Goal: Contribute content: Contribute content

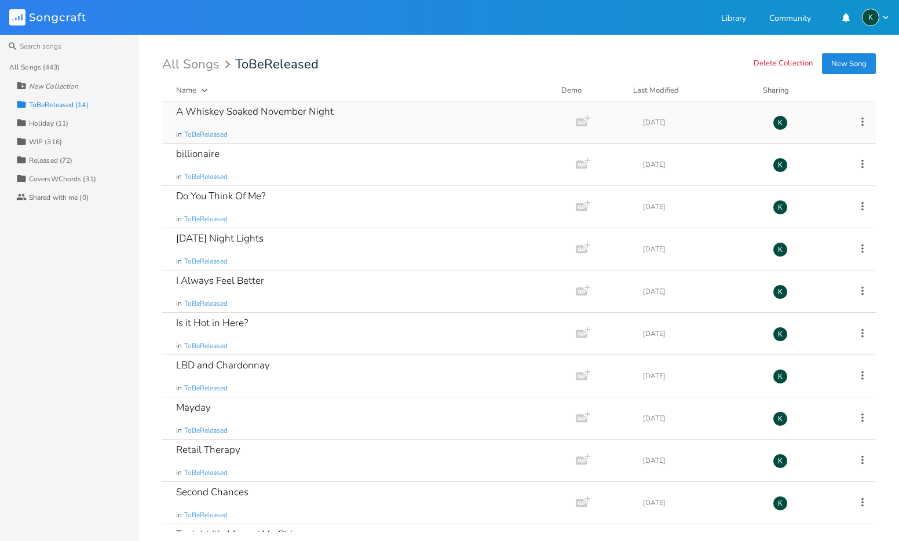
click at [857, 122] on icon at bounding box center [862, 121] width 13 height 13
click at [206, 136] on span "ToBeReleased" at bounding box center [205, 135] width 43 height 10
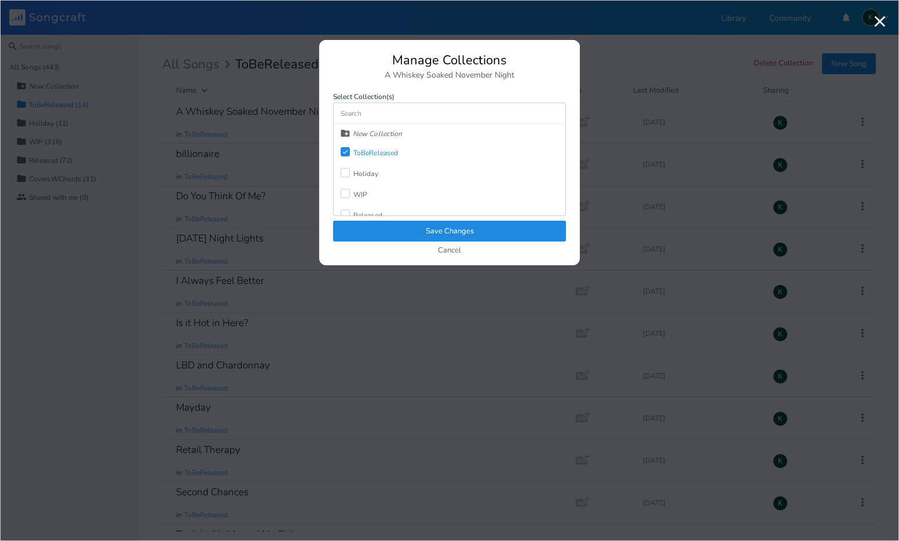
click at [350, 210] on label at bounding box center [347, 216] width 13 height 12
click at [346, 152] on icon at bounding box center [345, 152] width 5 height 4
click at [390, 232] on button "Save Changes" at bounding box center [449, 231] width 233 height 21
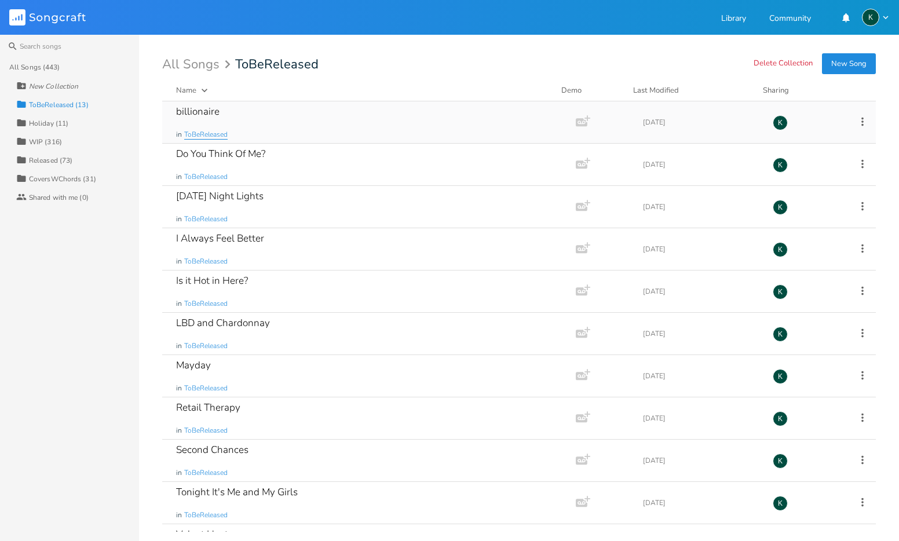
click at [220, 137] on span "ToBeReleased" at bounding box center [205, 135] width 43 height 10
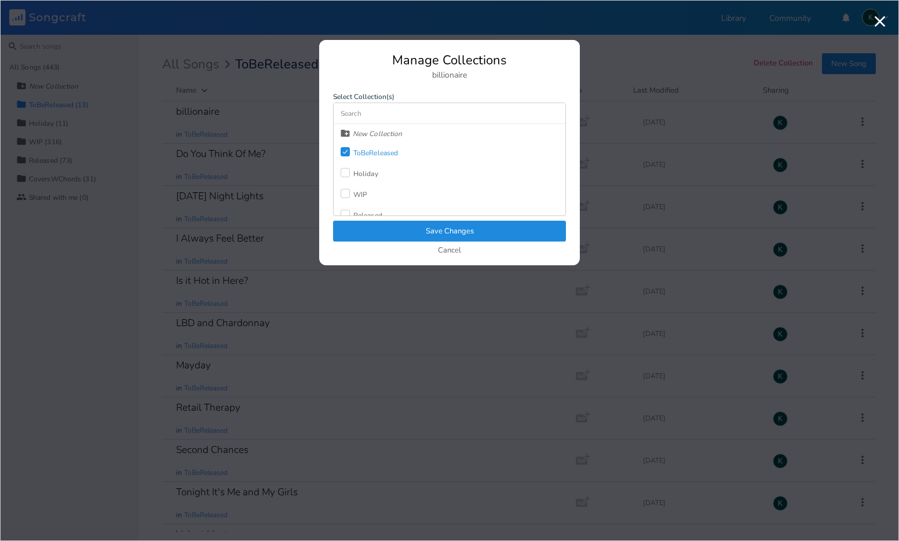
click at [373, 212] on div "Released" at bounding box center [367, 215] width 29 height 7
click at [348, 147] on div "Check" at bounding box center [345, 151] width 9 height 9
click at [427, 233] on button "Save Changes" at bounding box center [449, 231] width 233 height 21
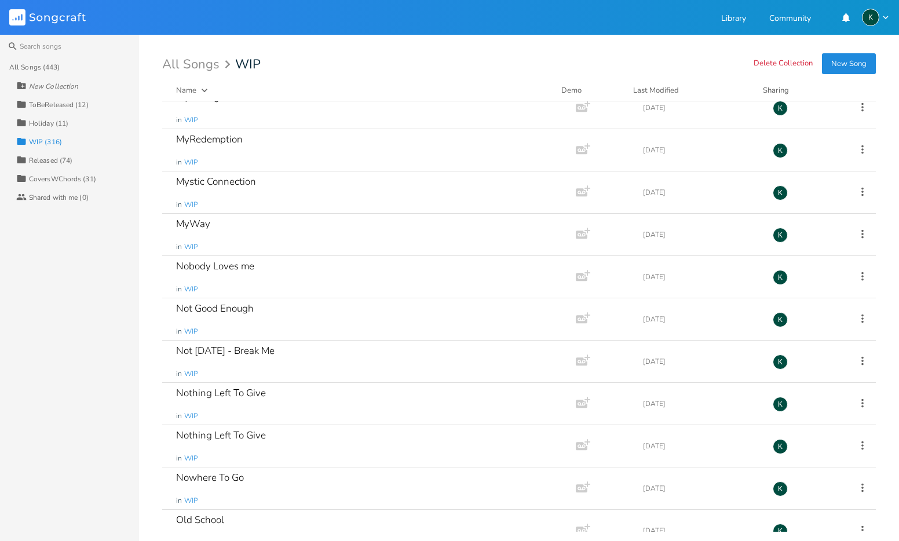
scroll to position [8066, 0]
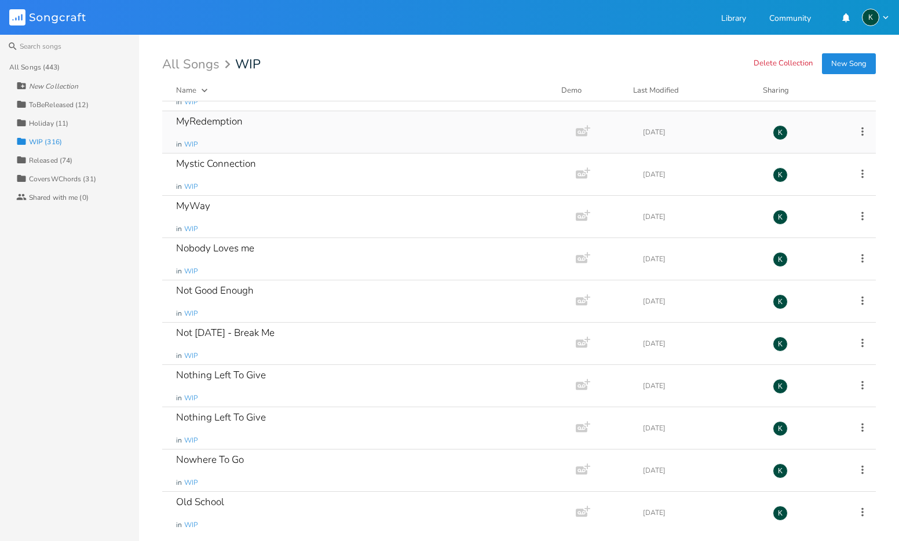
click at [239, 122] on div "MyRedemption" at bounding box center [209, 121] width 67 height 10
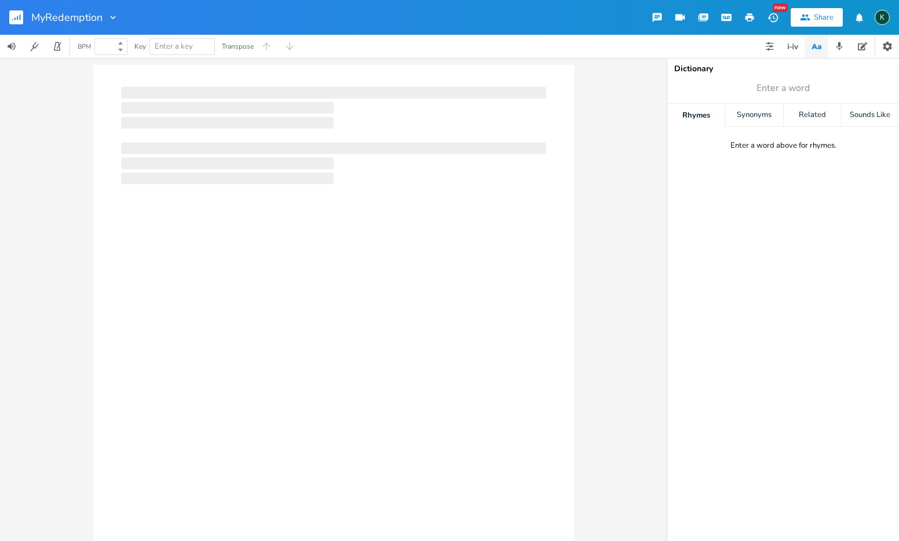
type input "100"
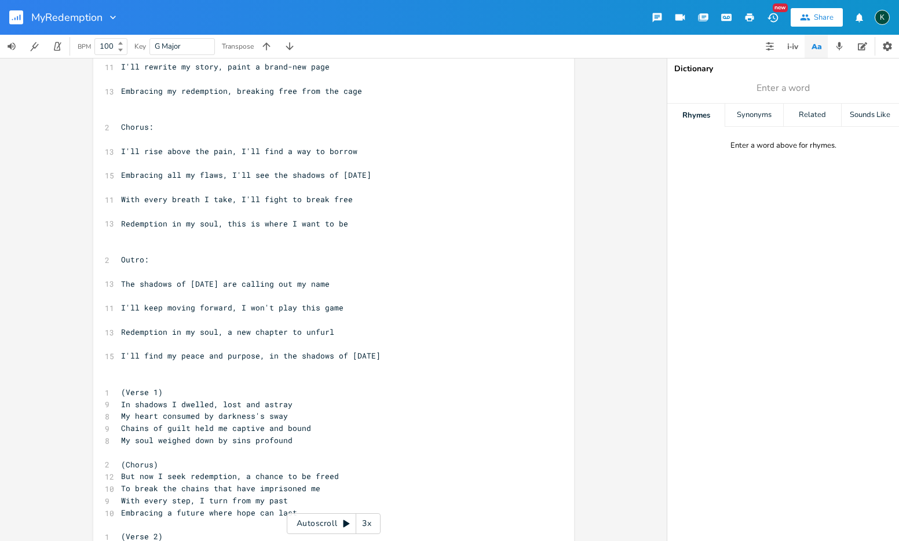
scroll to position [1155, 0]
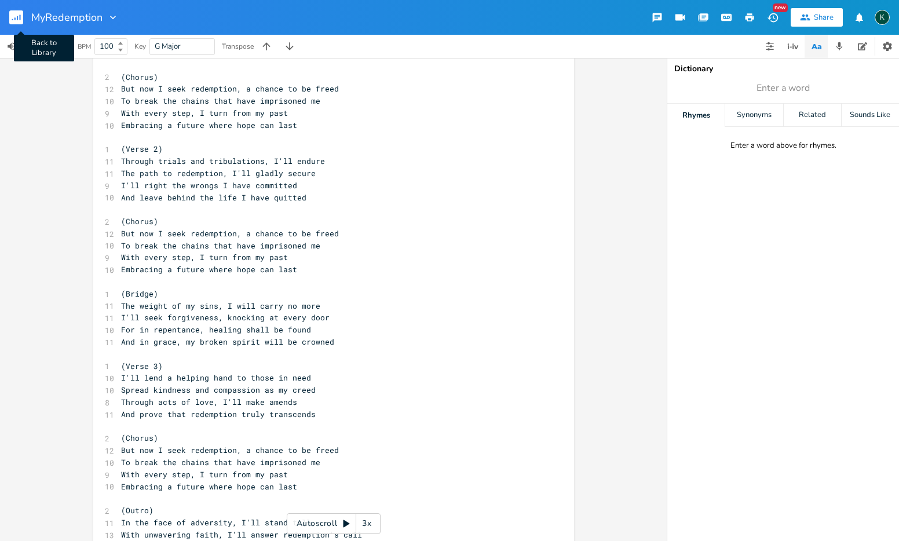
click at [13, 17] on rect "button" at bounding box center [16, 17] width 14 height 14
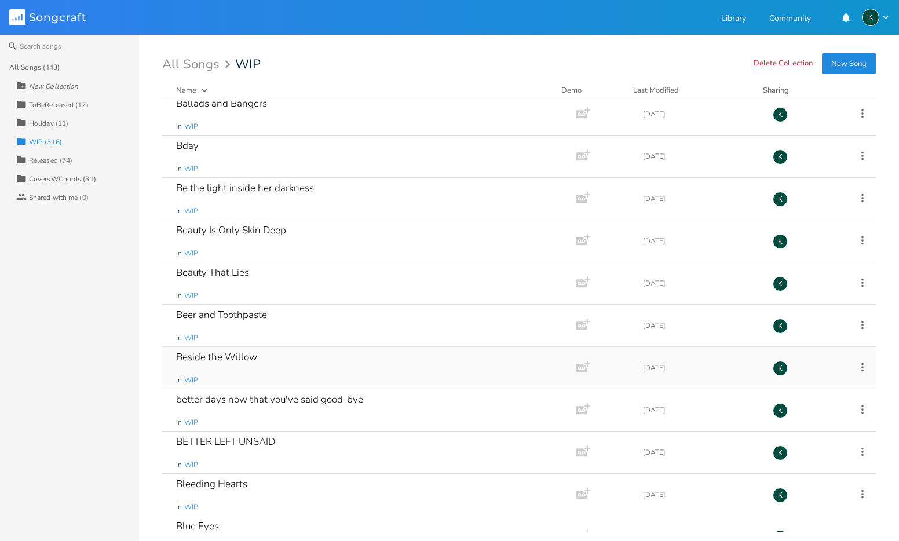
scroll to position [983, 0]
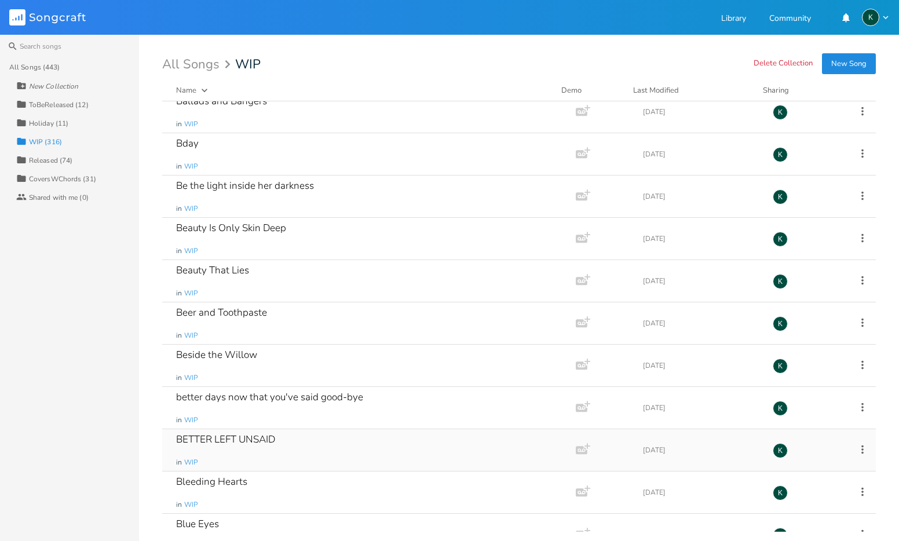
click at [260, 434] on div "BETTER LEFT UNSAID" at bounding box center [225, 439] width 99 height 10
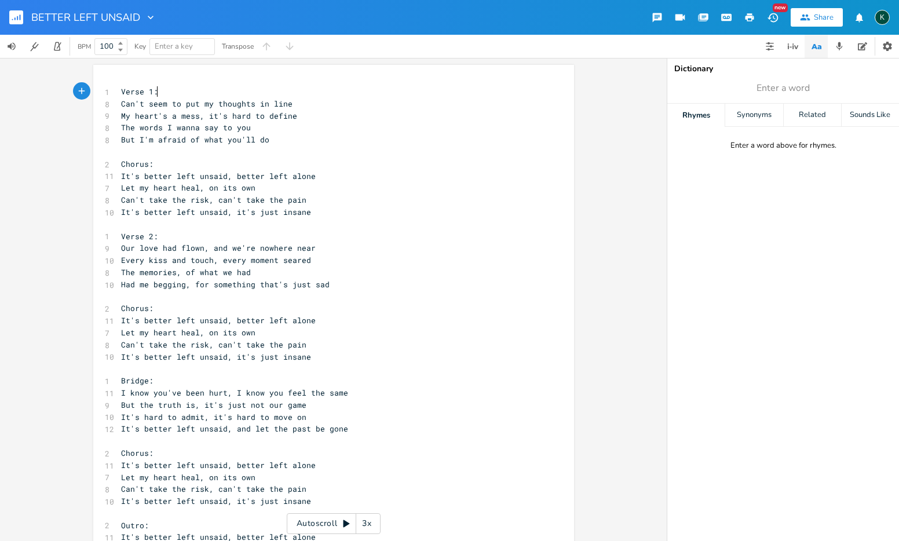
scroll to position [31, 0]
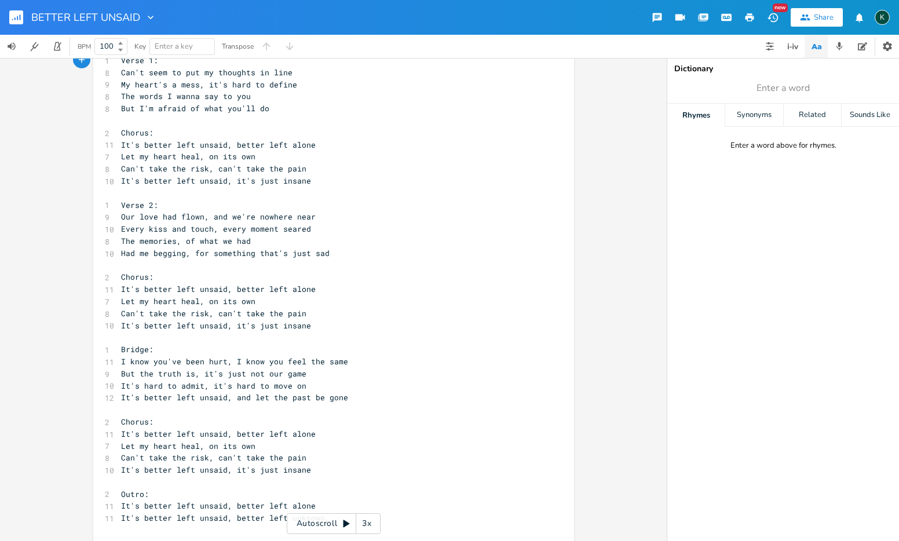
click at [13, 8] on button "button" at bounding box center [20, 17] width 23 height 28
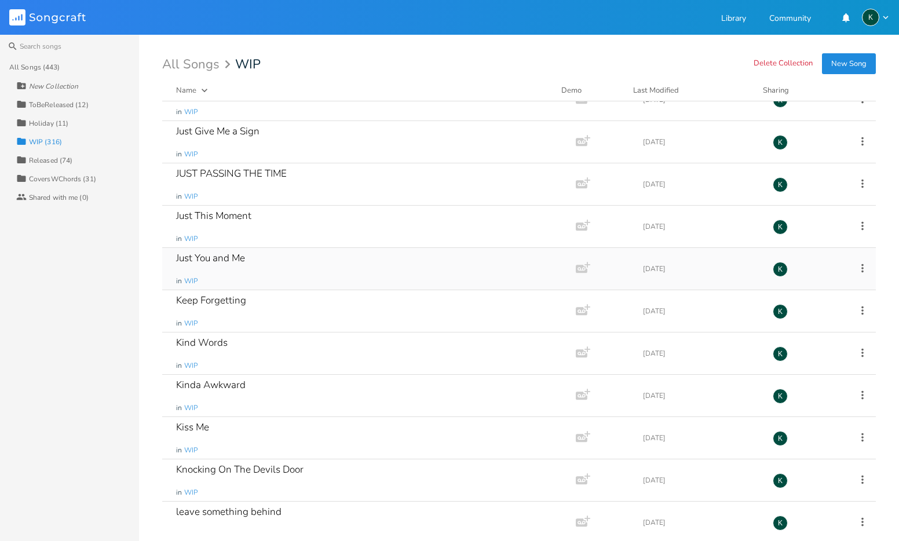
scroll to position [6526, 0]
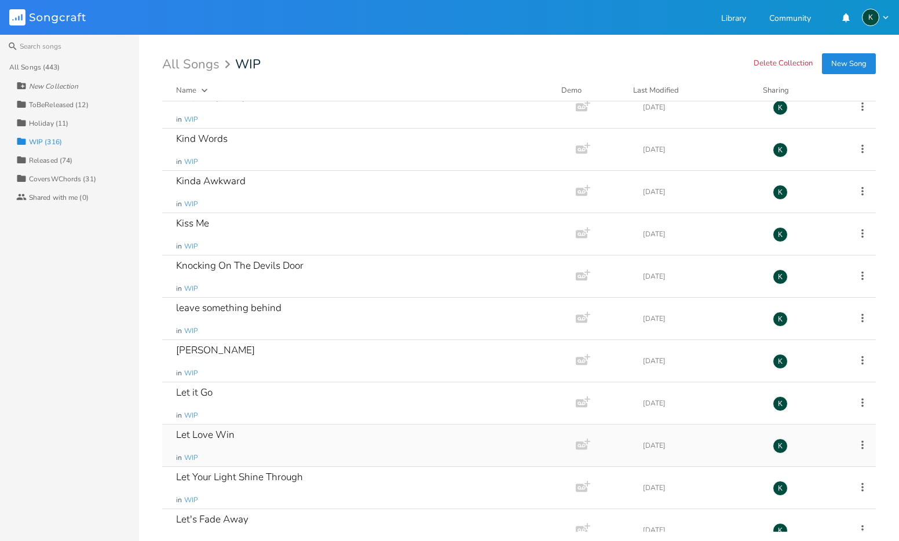
click at [180, 430] on div "Let Love Win" at bounding box center [205, 435] width 58 height 10
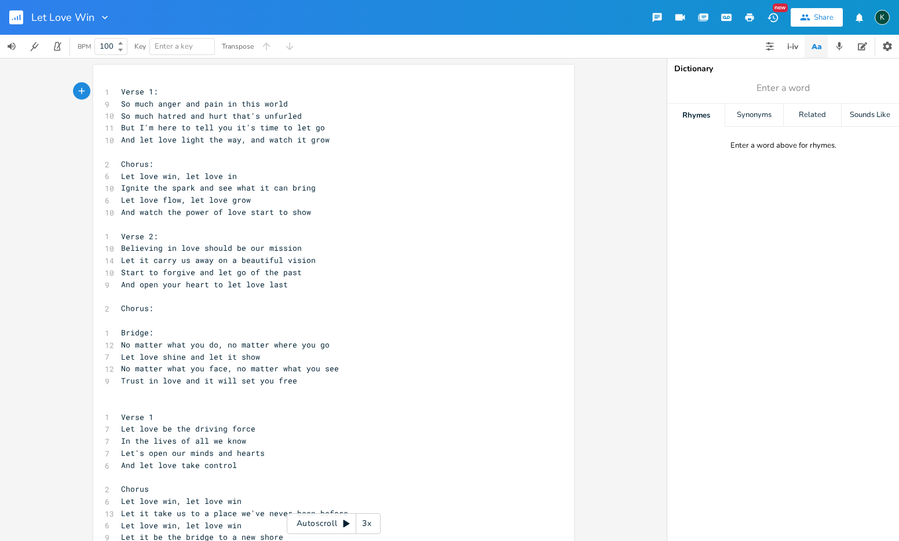
scroll to position [205, 0]
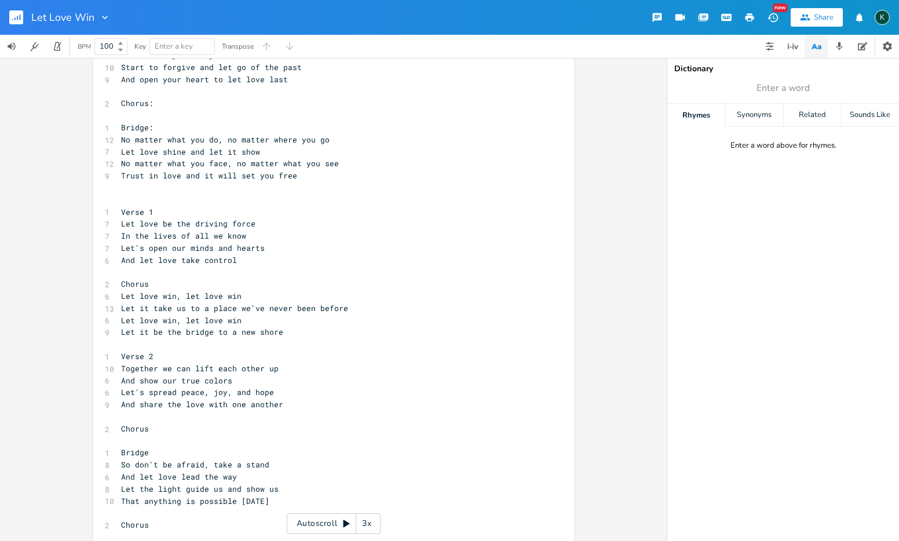
click at [9, 17] on rect "button" at bounding box center [16, 17] width 14 height 14
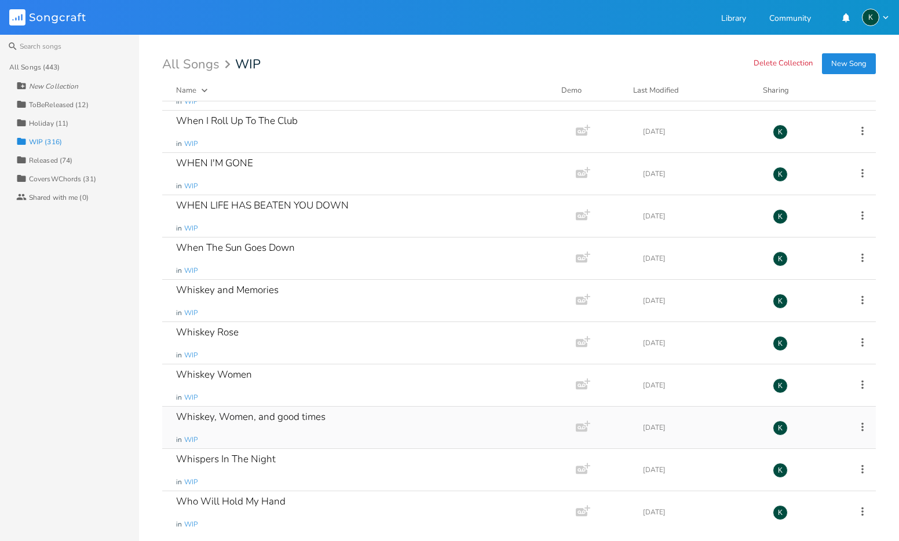
scroll to position [12666, 0]
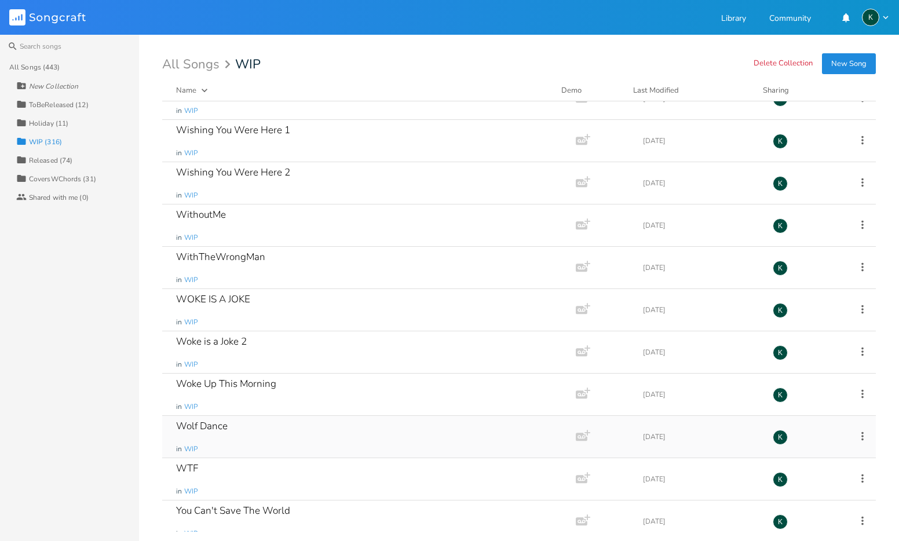
click at [210, 422] on div "Wolf Dance" at bounding box center [202, 426] width 52 height 10
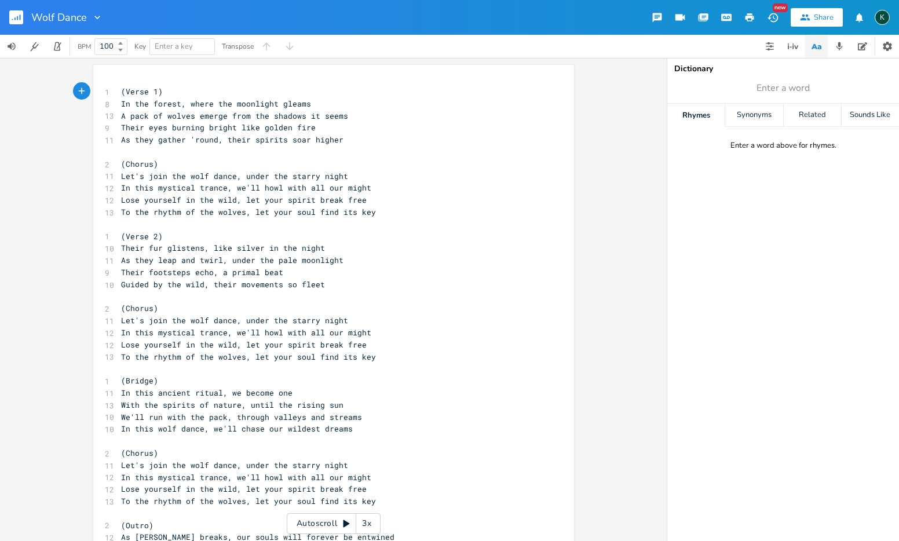
scroll to position [54, 0]
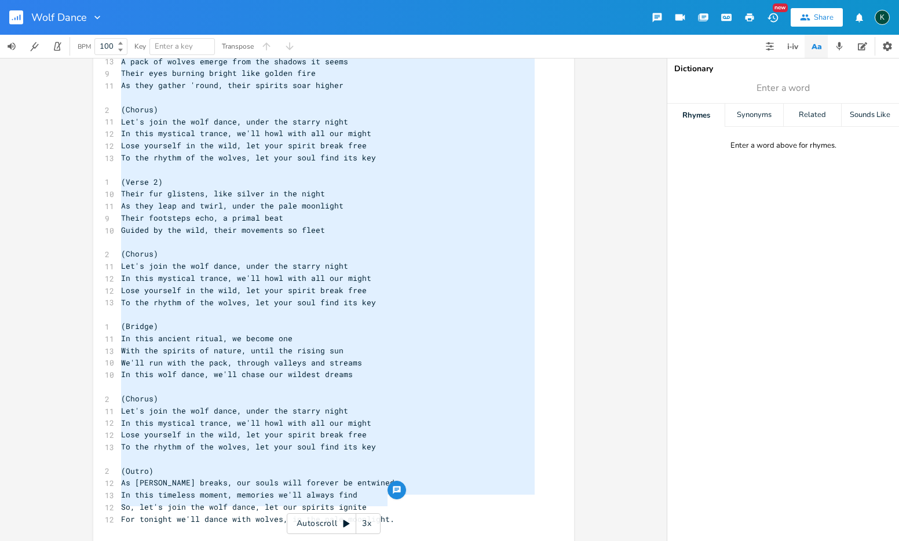
drag, startPoint x: 388, startPoint y: 503, endPoint x: 87, endPoint y: -32, distance: 614.3
click at [87, 0] on html "Wolf Dance New Share K BPM 100 Key Enter a key Transpose x 1 (Verse 1) 8 In the…" at bounding box center [449, 270] width 899 height 541
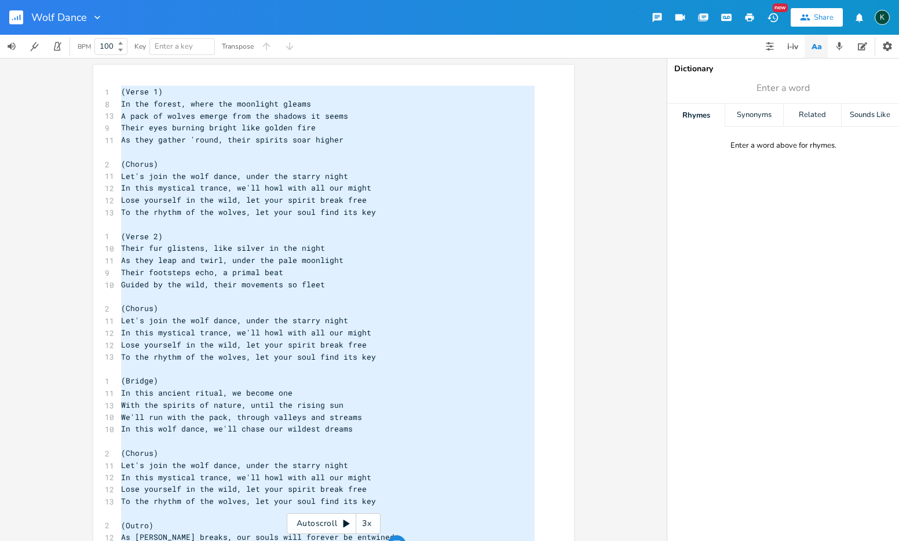
scroll to position [350, 0]
type textarea "(Verse 1) In the forest, where the moonlight gleams A pack of wolves emerge fro…"
click at [15, 17] on rect "button" at bounding box center [16, 17] width 14 height 14
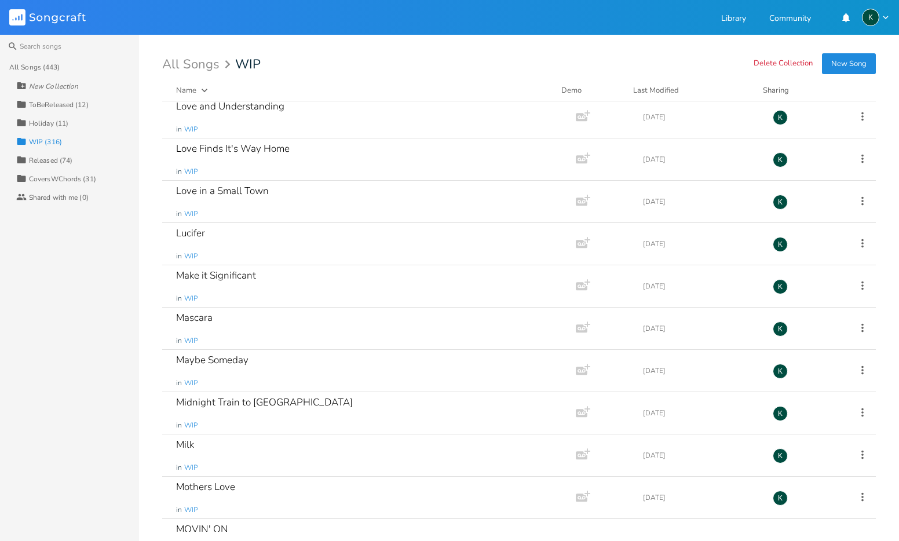
scroll to position [7624, 0]
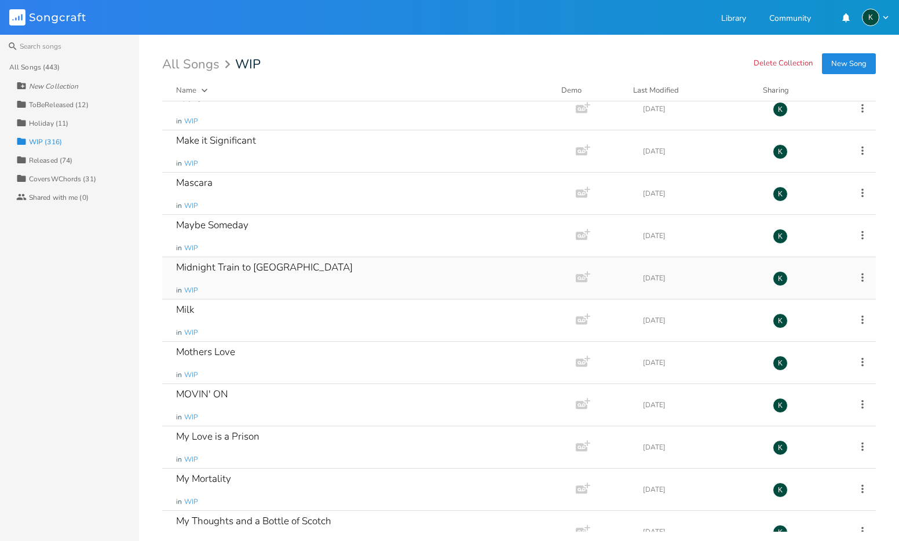
click at [196, 264] on div "Midnight Train to [GEOGRAPHIC_DATA]" at bounding box center [264, 267] width 177 height 10
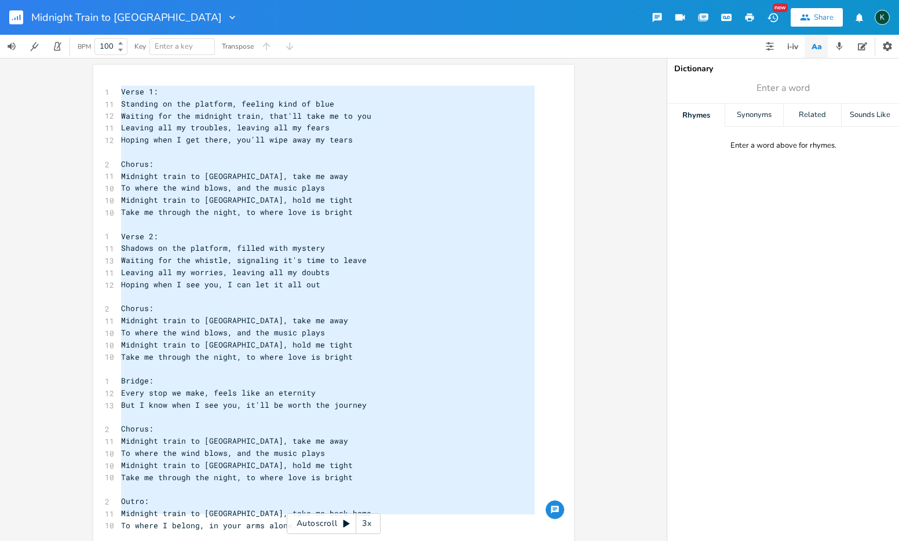
drag, startPoint x: 118, startPoint y: 92, endPoint x: 208, endPoint y: 545, distance: 462.4
click at [208, 540] on html "Midnight Train to [GEOGRAPHIC_DATA] New Share K BPM 100 Key Enter a key Transpo…" at bounding box center [449, 270] width 899 height 541
type textarea "Verse 1: Standing on the platform, feeling kind of blue Waiting for the midnigh…"
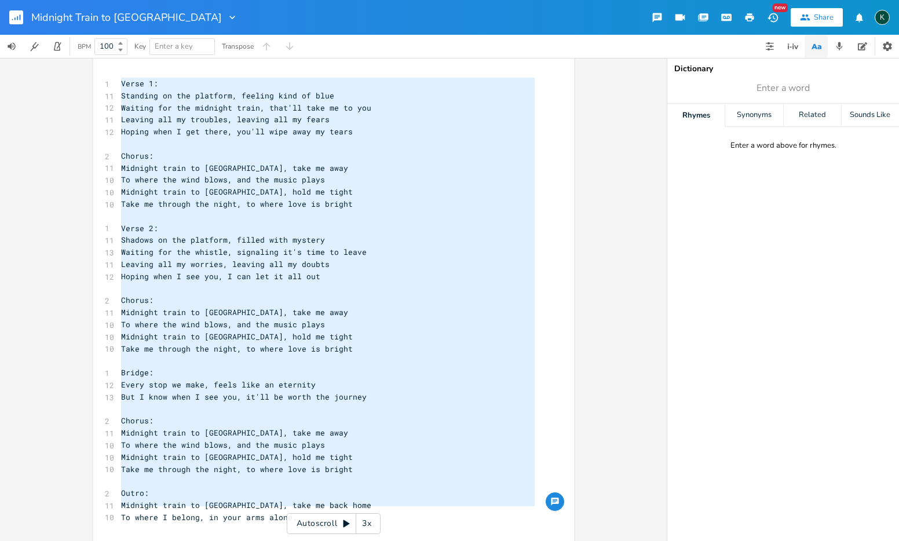
click at [310, 511] on pre "To where I belong, in your arms alone." at bounding box center [328, 517] width 418 height 12
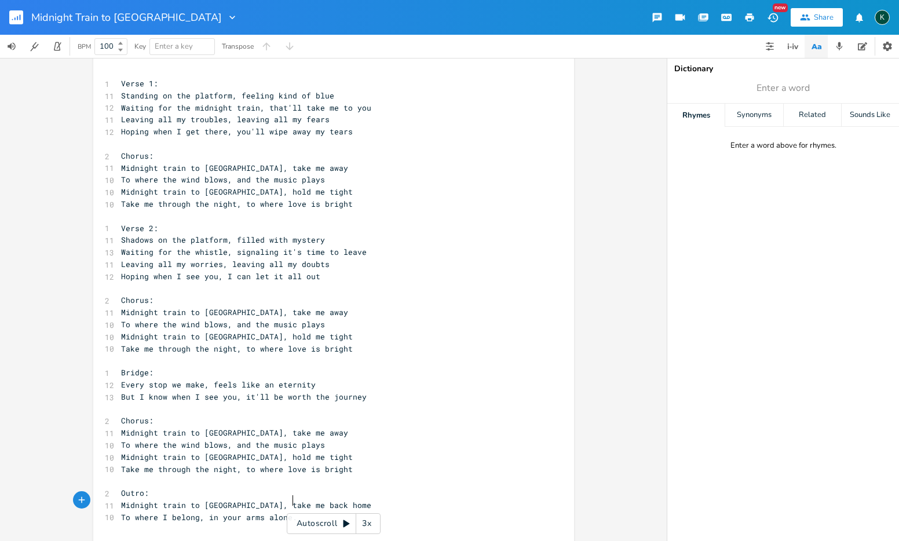
paste textarea
type textarea "alone."
drag, startPoint x: 295, startPoint y: 503, endPoint x: 261, endPoint y: 503, distance: 34.2
click at [261, 512] on span "To where I belong, in your arms alone. arms you and I.... alone" at bounding box center [267, 517] width 292 height 10
click at [124, 90] on pre "Standing on the platform, feeling kind of blue" at bounding box center [328, 96] width 418 height 12
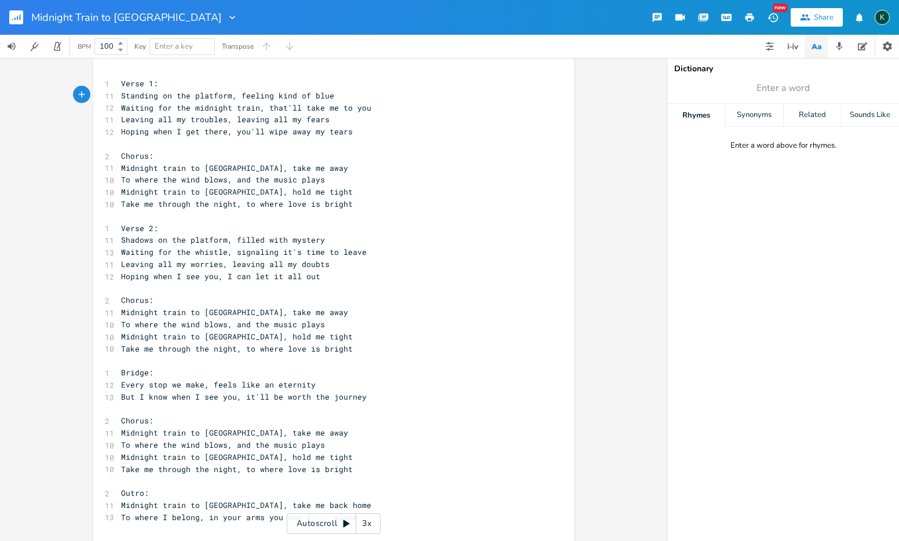
click at [18, 13] on rect "button" at bounding box center [16, 17] width 14 height 14
